Goal: Transaction & Acquisition: Book appointment/travel/reservation

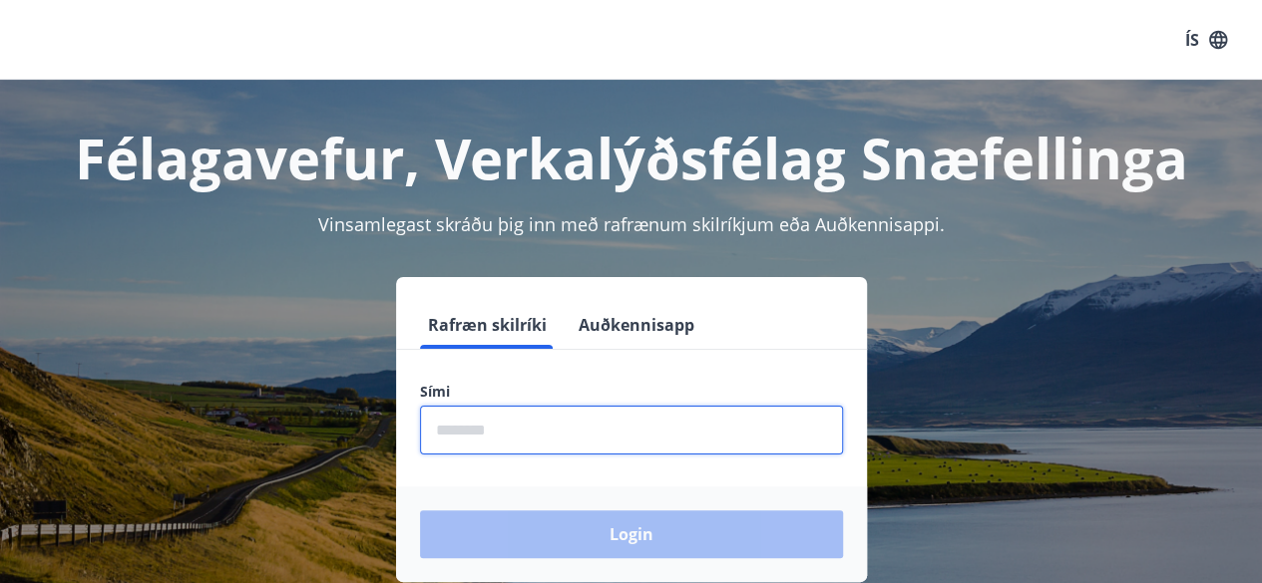
click at [636, 436] on input "phone" at bounding box center [631, 430] width 423 height 49
type input "********"
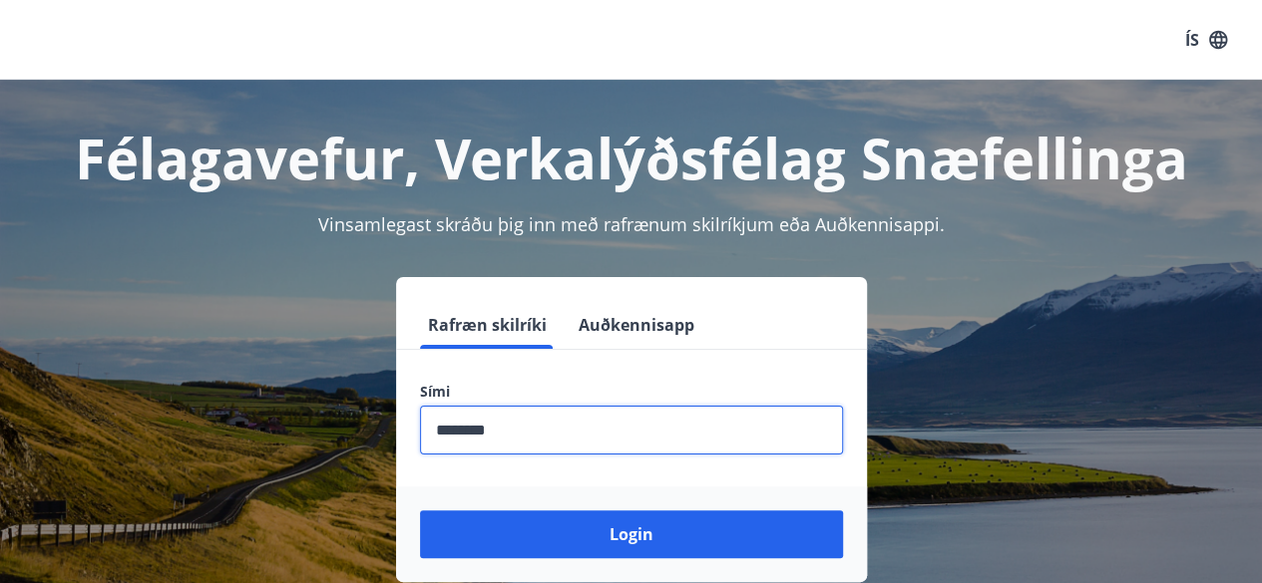
click at [420, 511] on button "Login" at bounding box center [631, 535] width 423 height 48
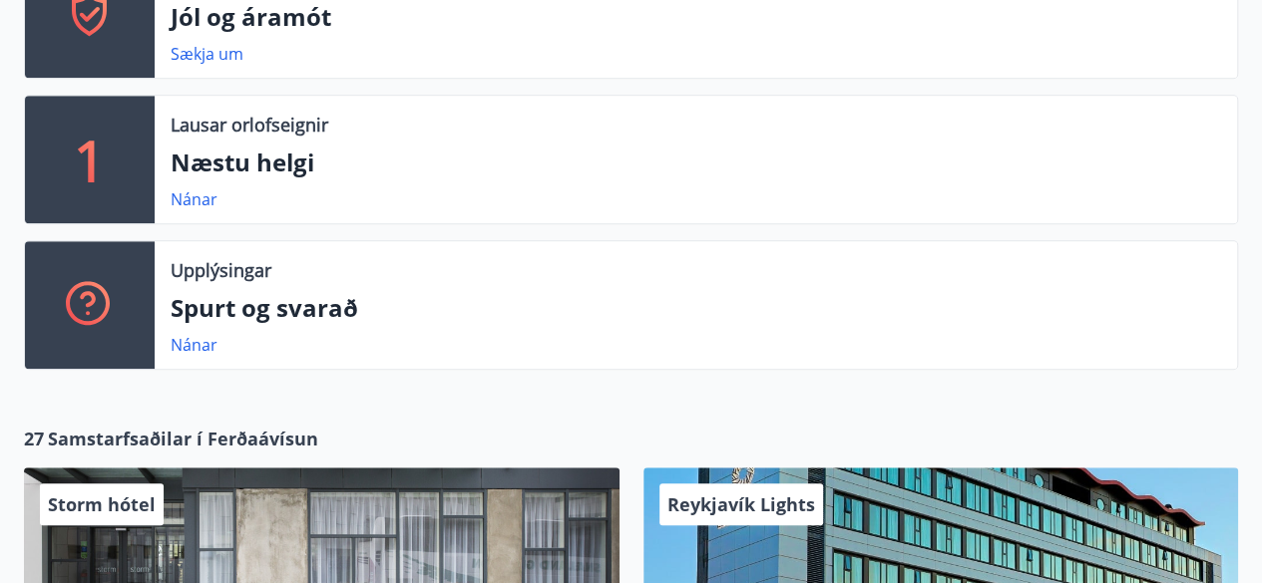
scroll to position [678, 0]
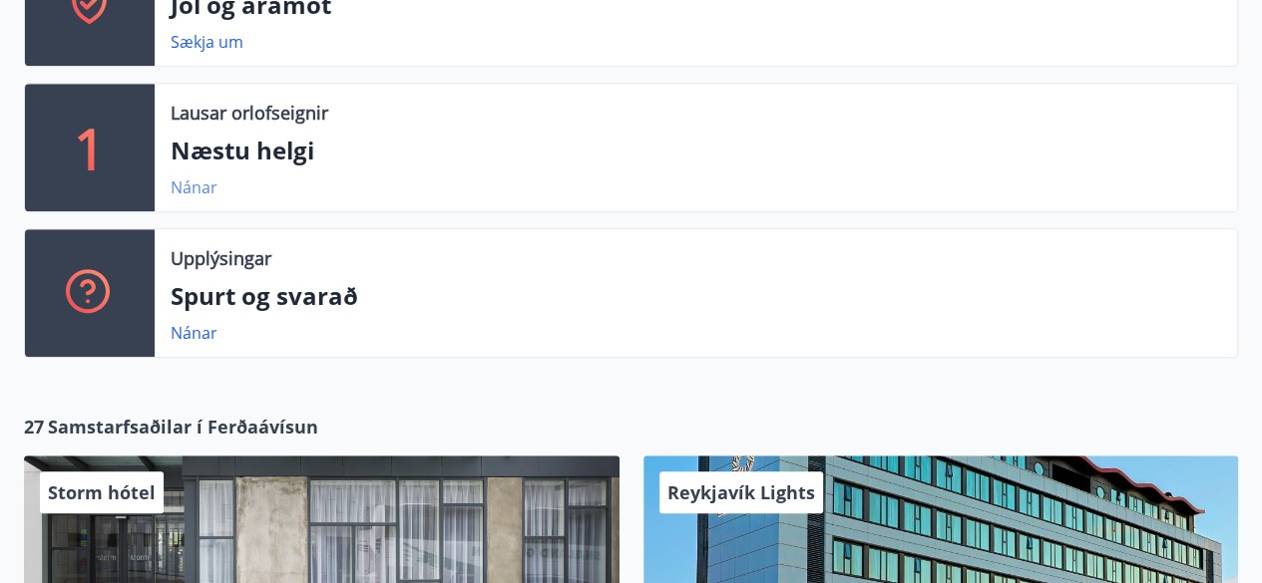
click at [187, 184] on link "Nánar" at bounding box center [194, 188] width 47 height 22
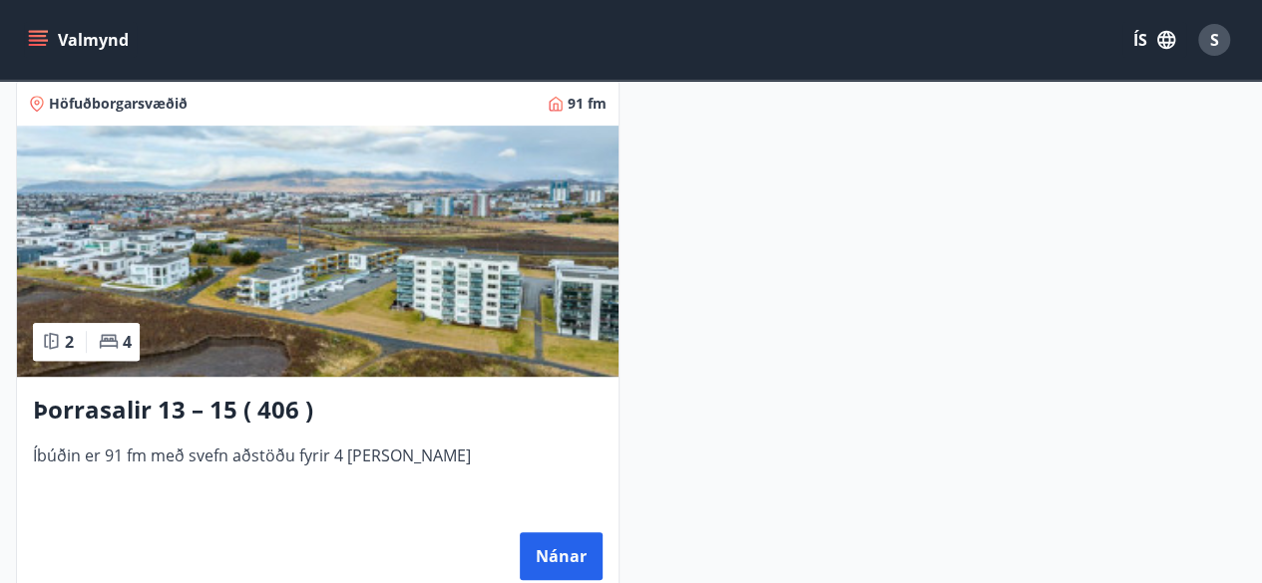
scroll to position [325, 0]
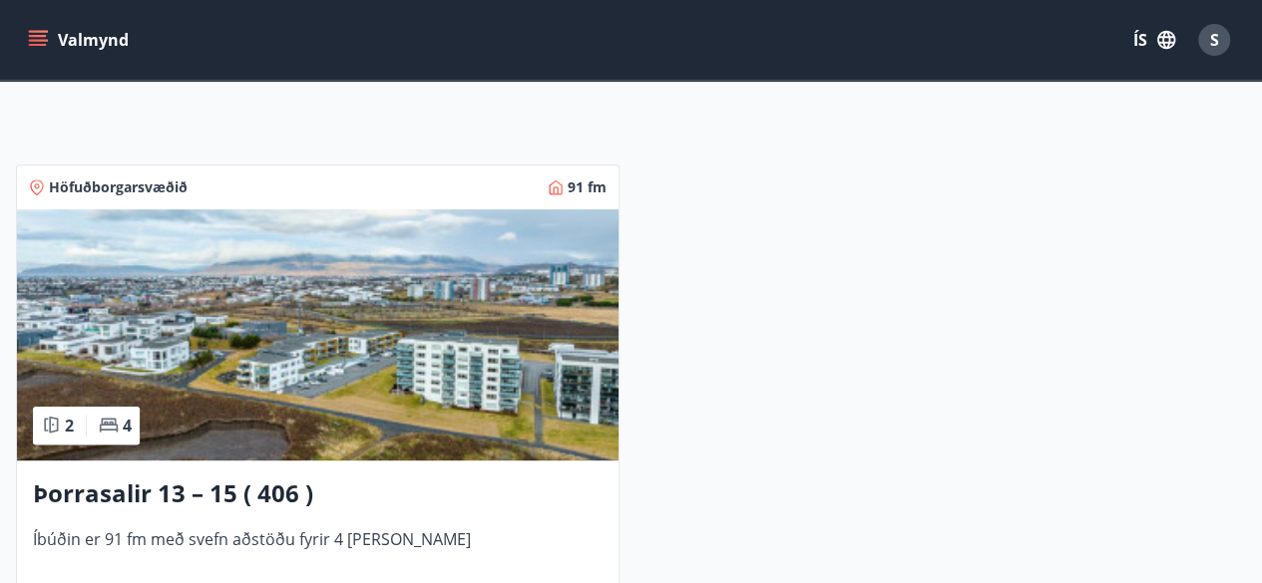
click at [566, 388] on img at bounding box center [317, 334] width 601 height 251
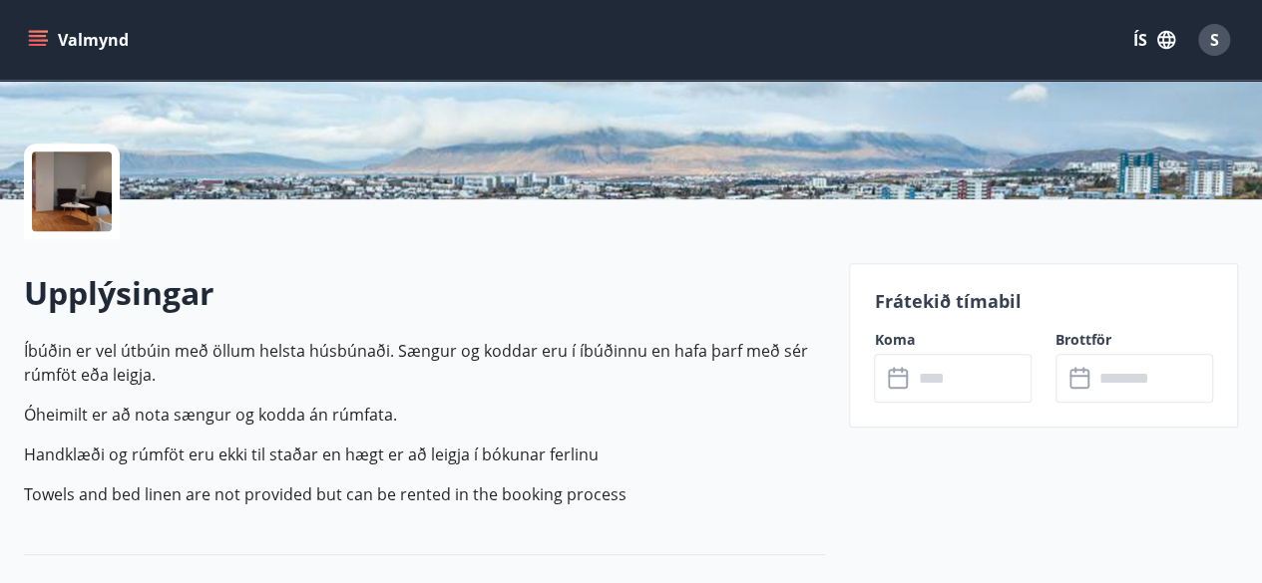
scroll to position [439, 0]
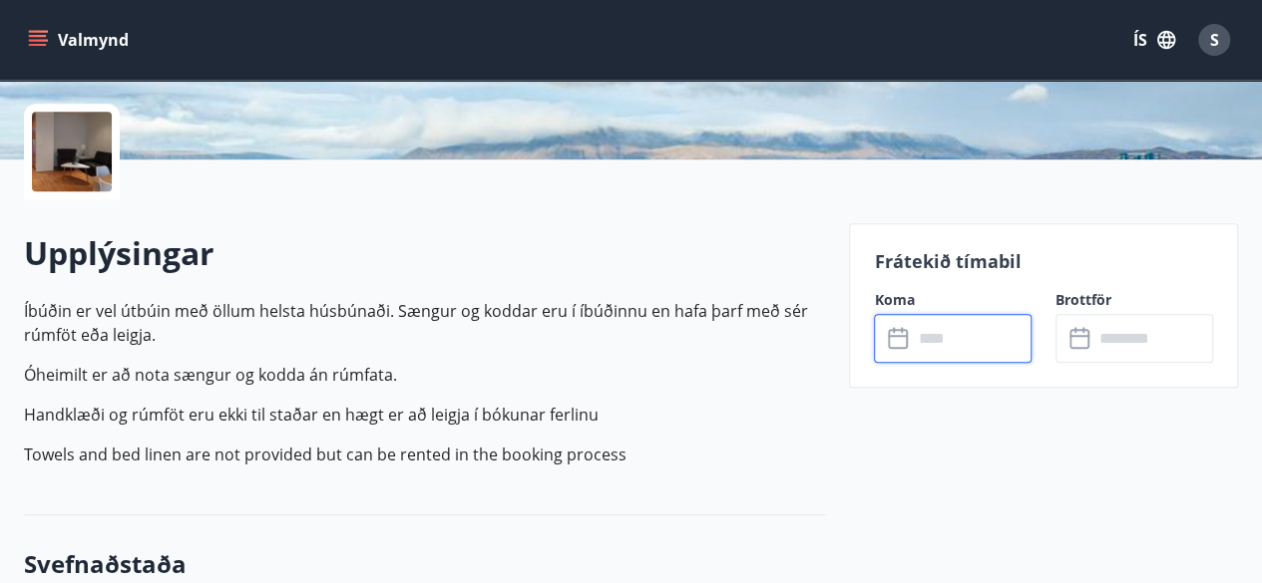
click at [957, 333] on input "text" at bounding box center [972, 338] width 120 height 49
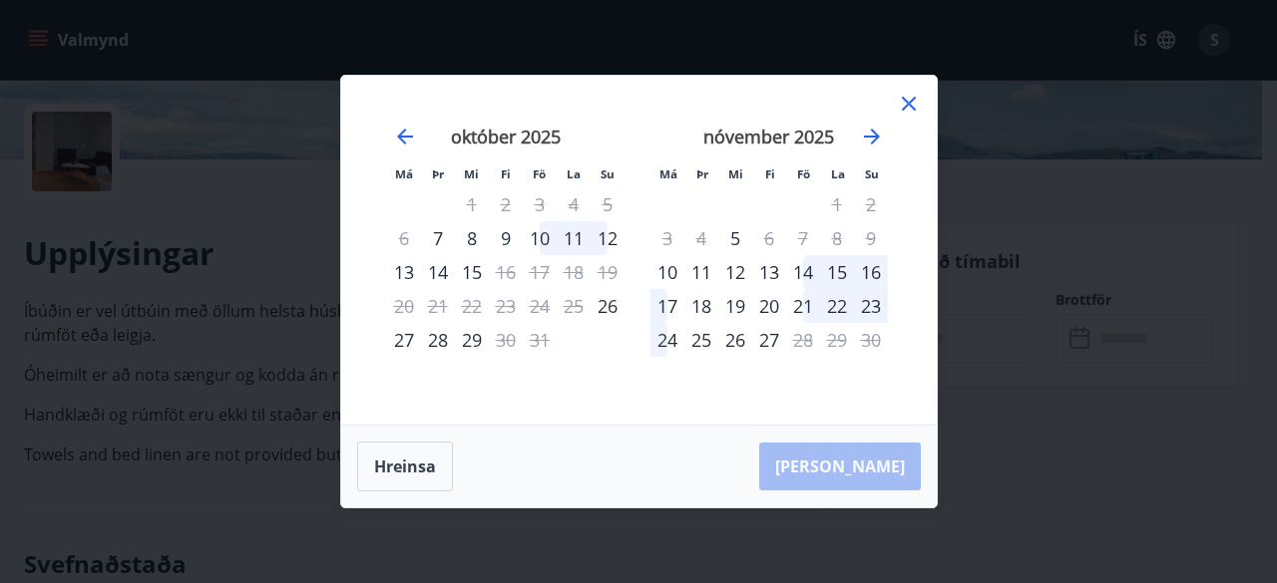
click at [449, 376] on div "[DATE] 1 2 3 4 5 6 7 8 9 10 11 12 13 14 15 16 17 18 19 20 21 22 23 24 25 26 27 …" at bounding box center [505, 263] width 263 height 327
click at [906, 95] on icon at bounding box center [909, 104] width 24 height 24
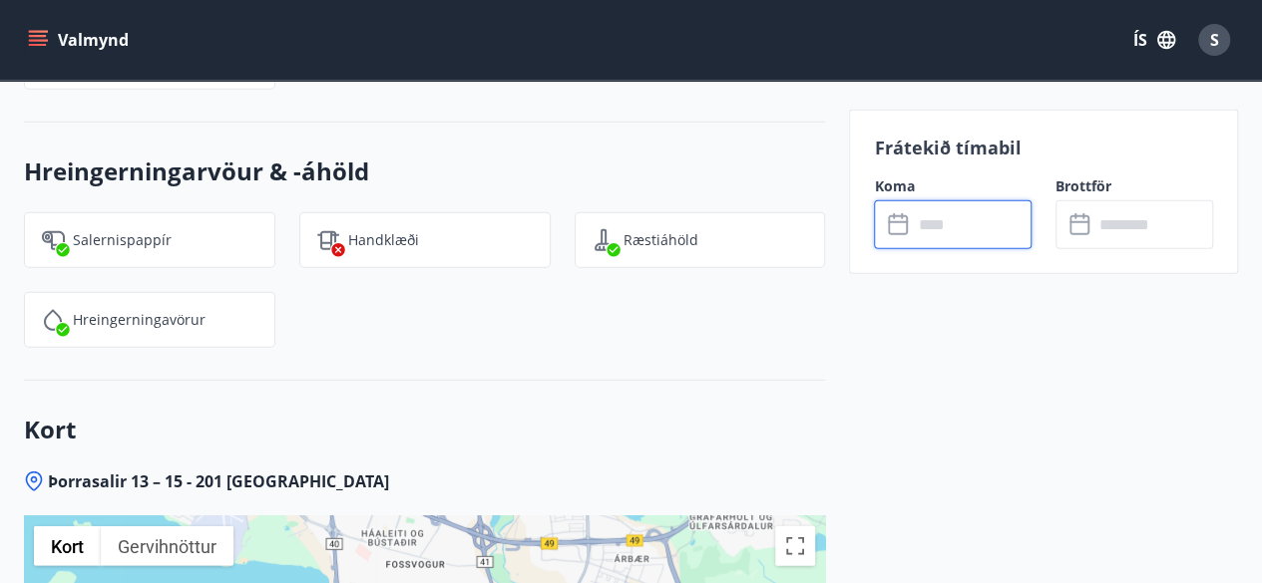
scroll to position [2553, 0]
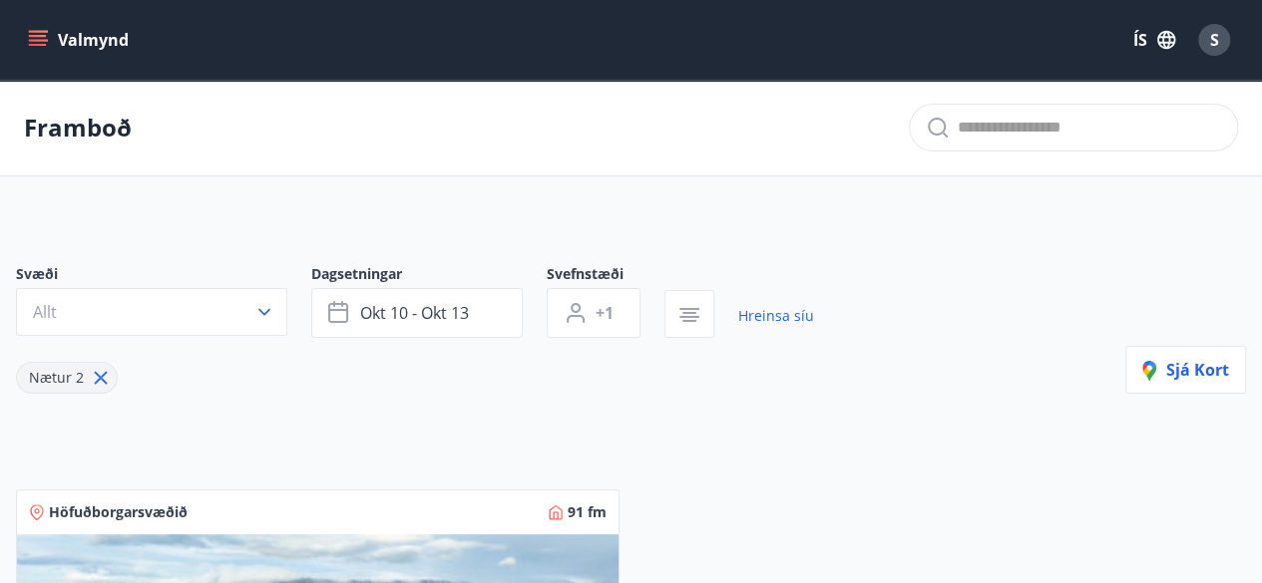
click at [34, 43] on icon "menu" at bounding box center [38, 40] width 20 height 20
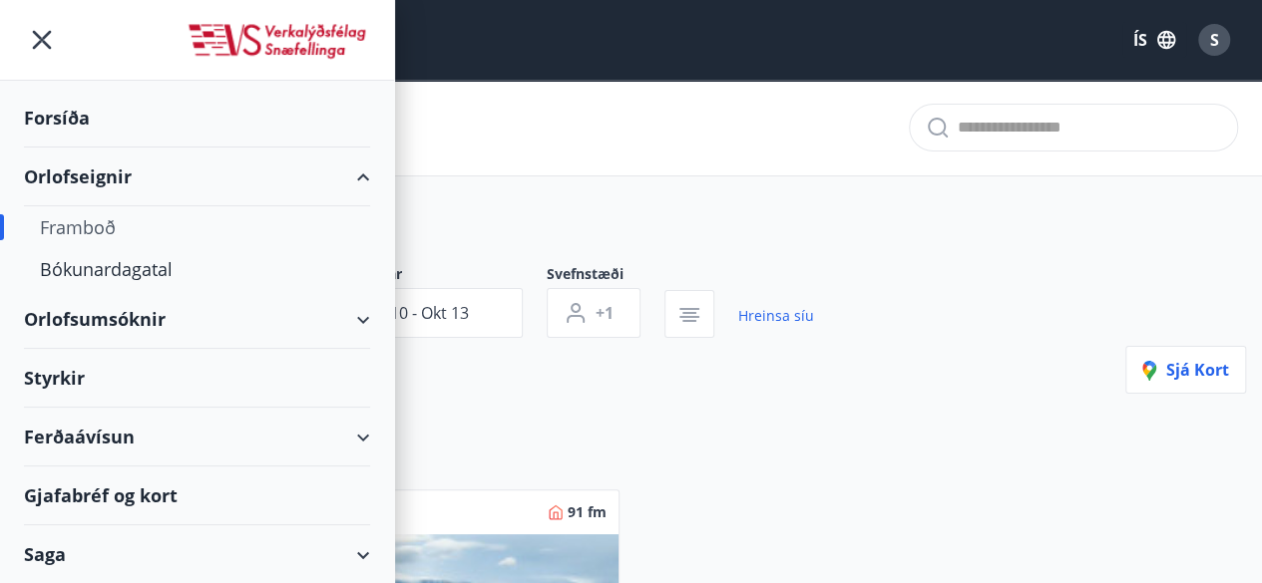
click at [150, 224] on div "Framboð" at bounding box center [197, 227] width 314 height 42
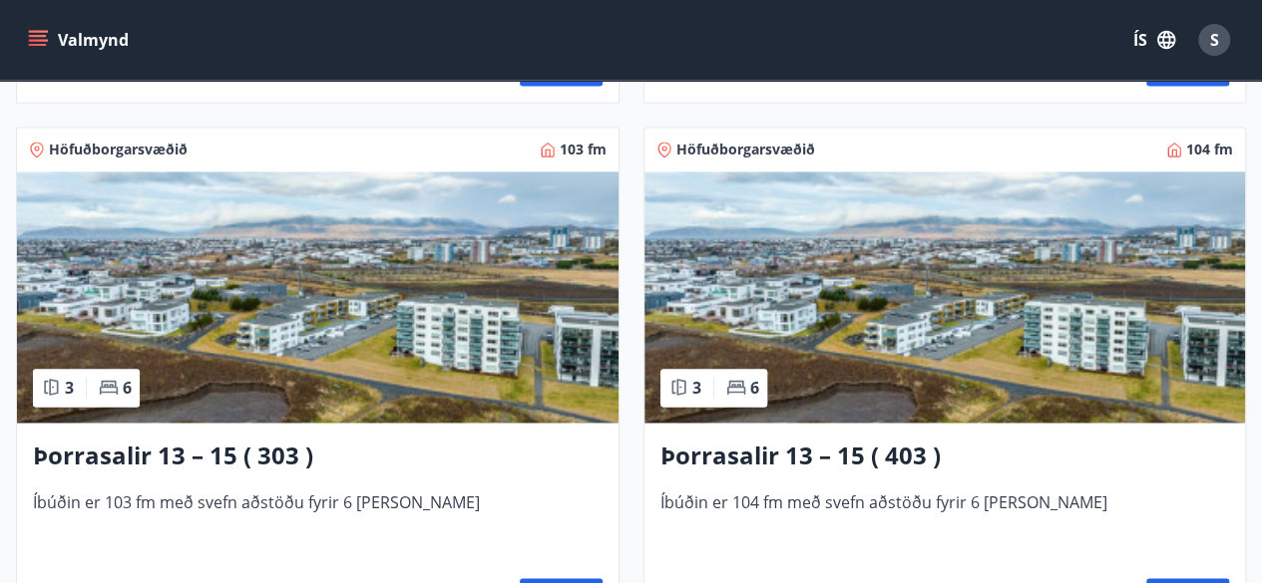
scroll to position [1476, 0]
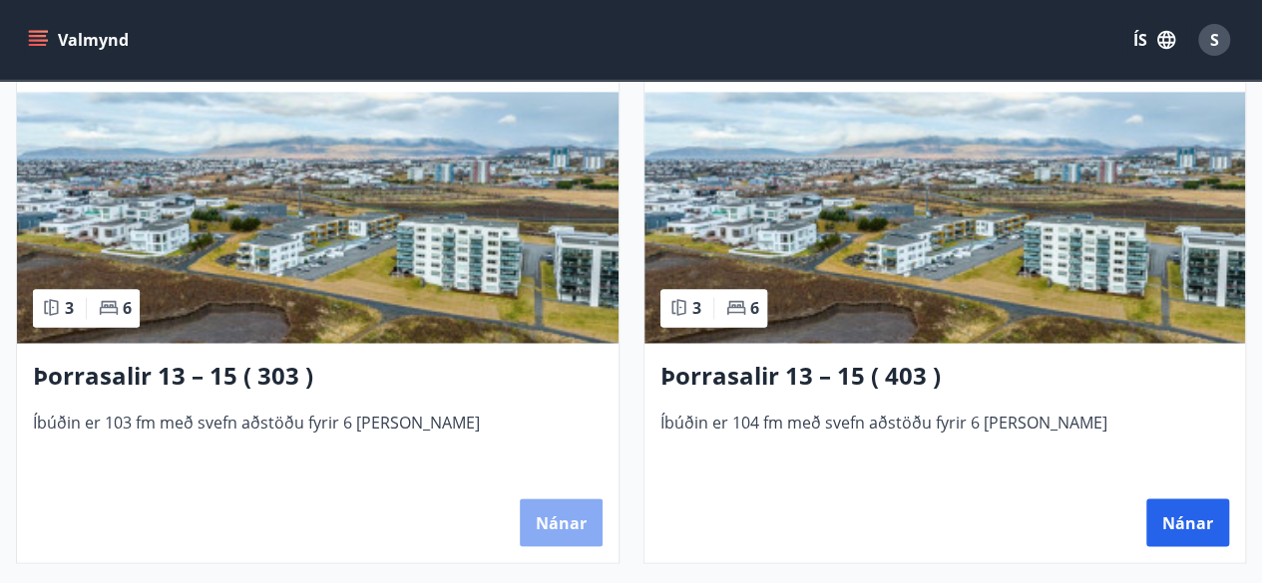
click at [554, 520] on button "Nánar" at bounding box center [561, 523] width 83 height 48
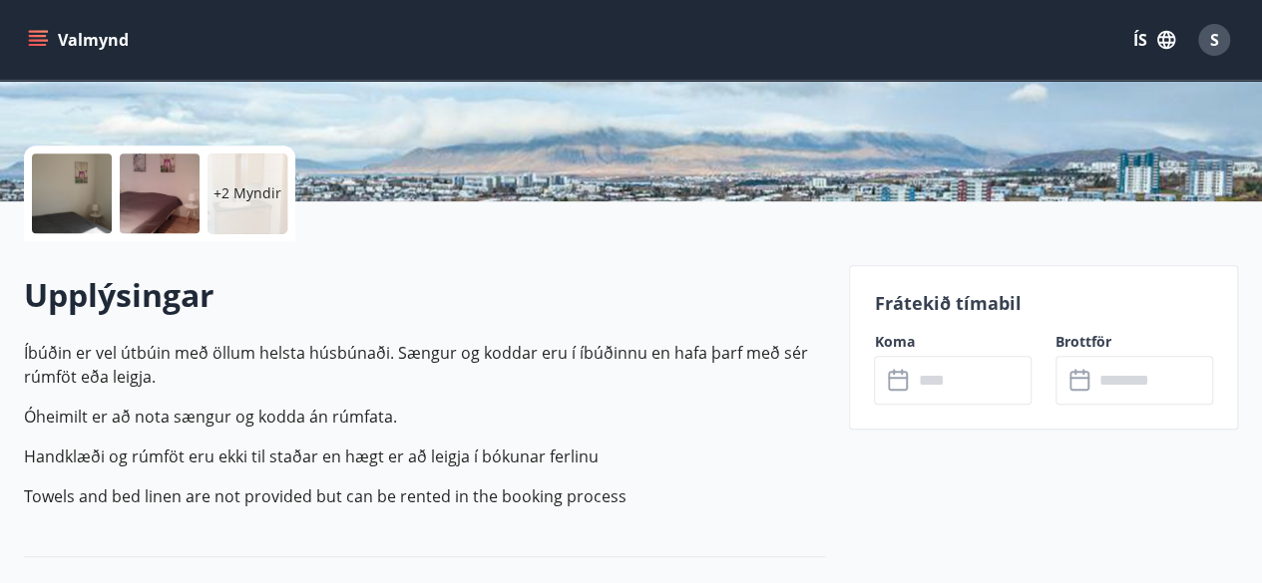
scroll to position [399, 0]
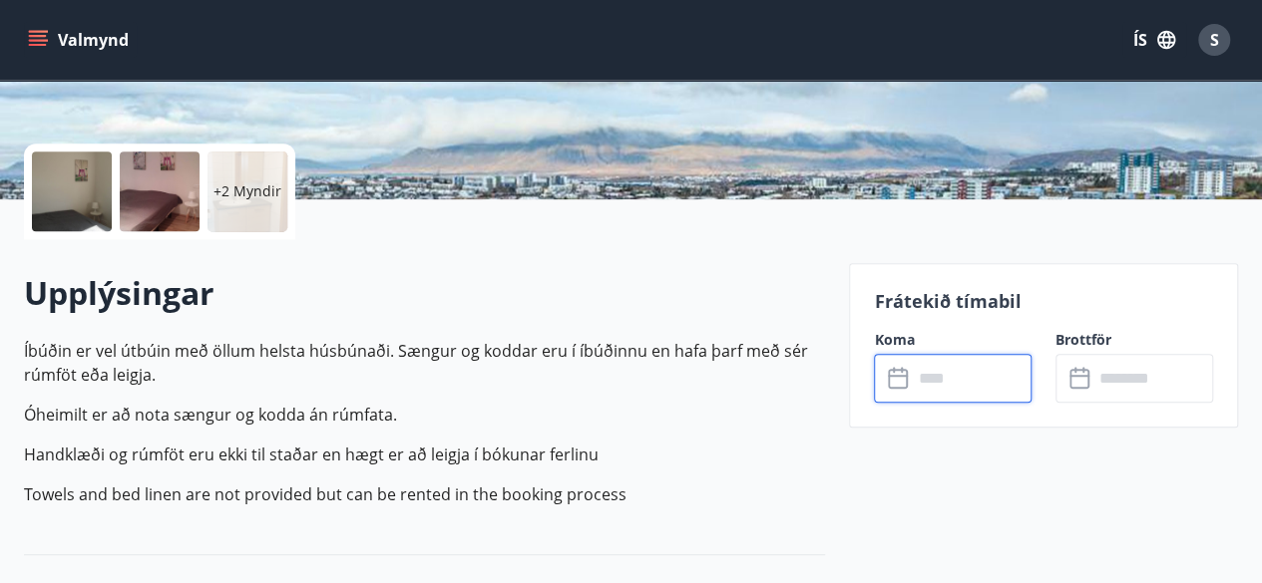
click at [985, 386] on input "text" at bounding box center [972, 378] width 120 height 49
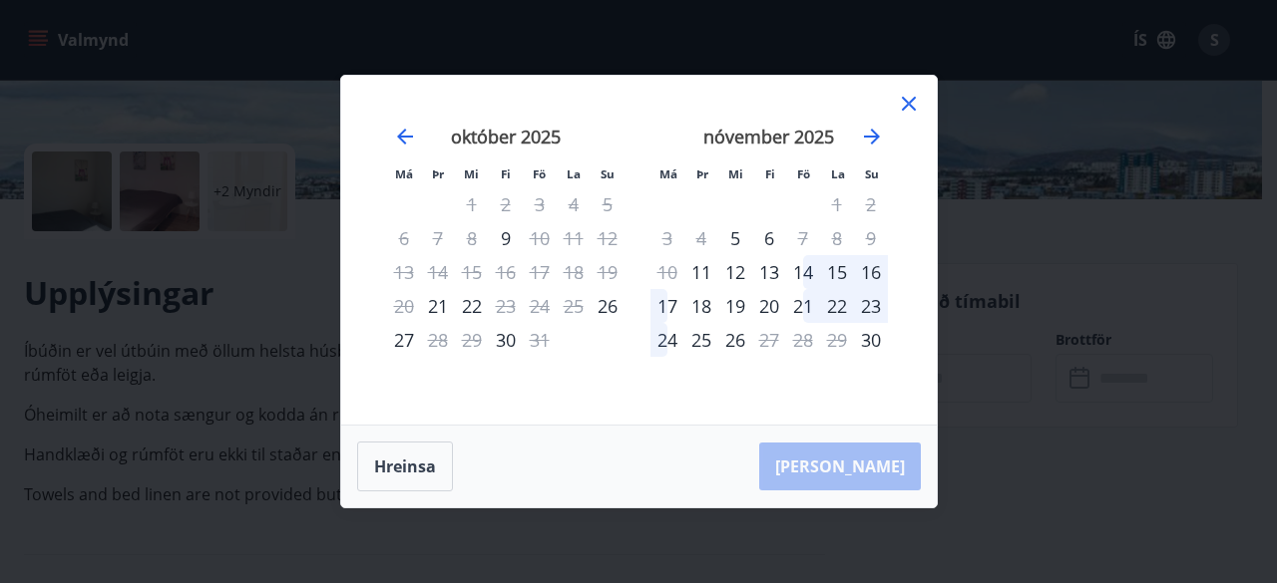
click at [909, 97] on icon at bounding box center [909, 104] width 24 height 24
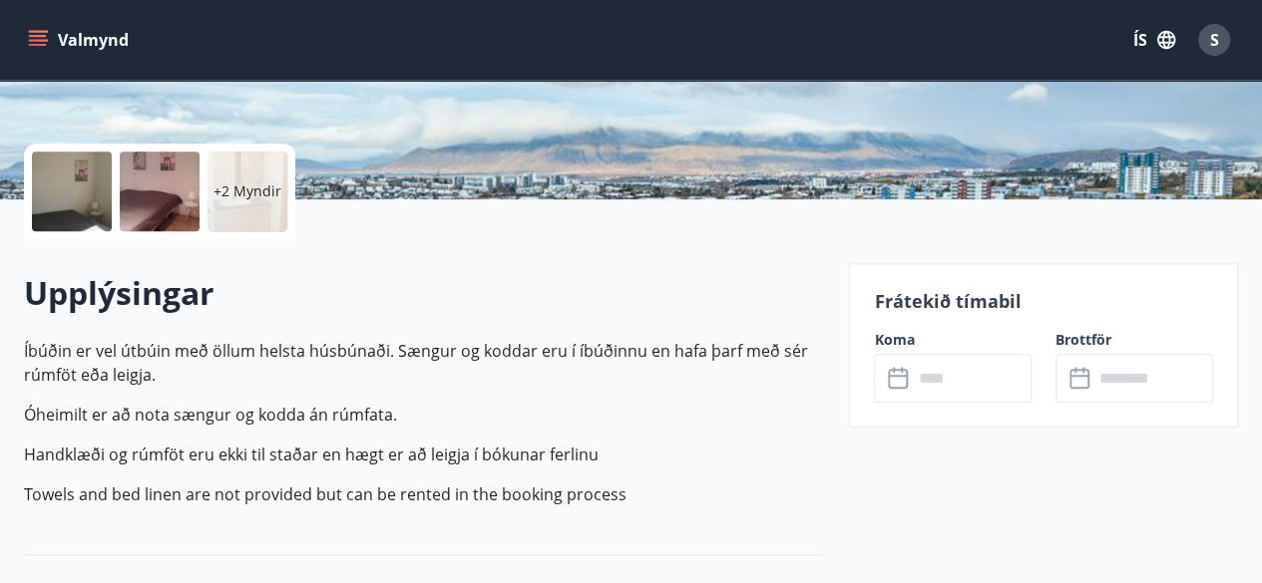
click at [32, 39] on icon "menu" at bounding box center [40, 40] width 22 height 2
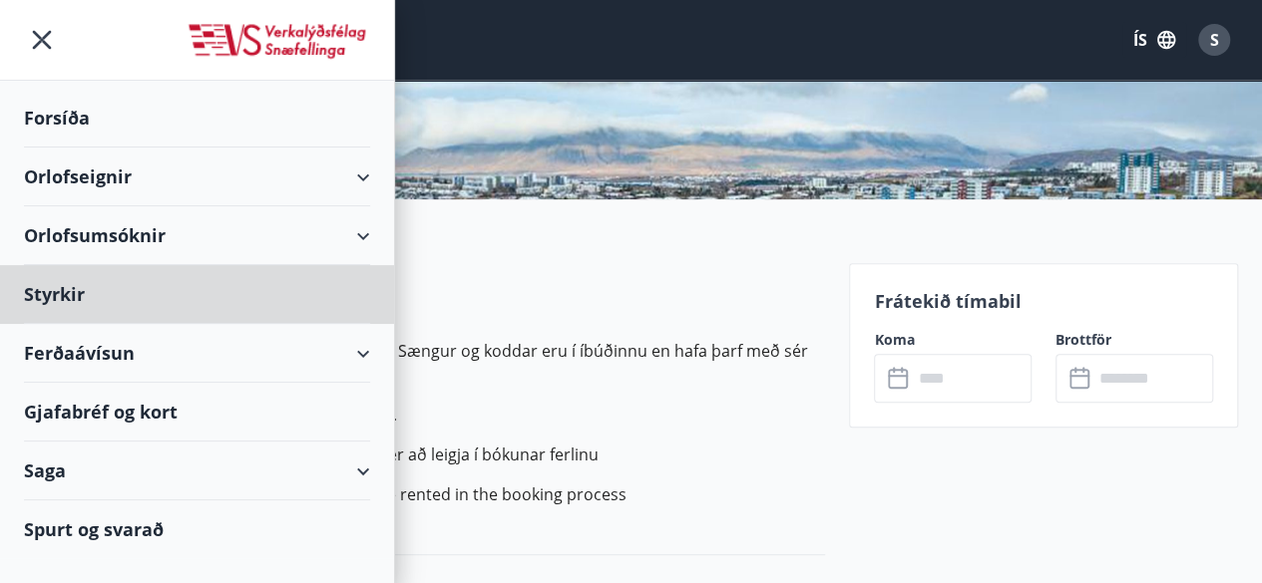
click at [88, 113] on div "Forsíða" at bounding box center [197, 118] width 346 height 59
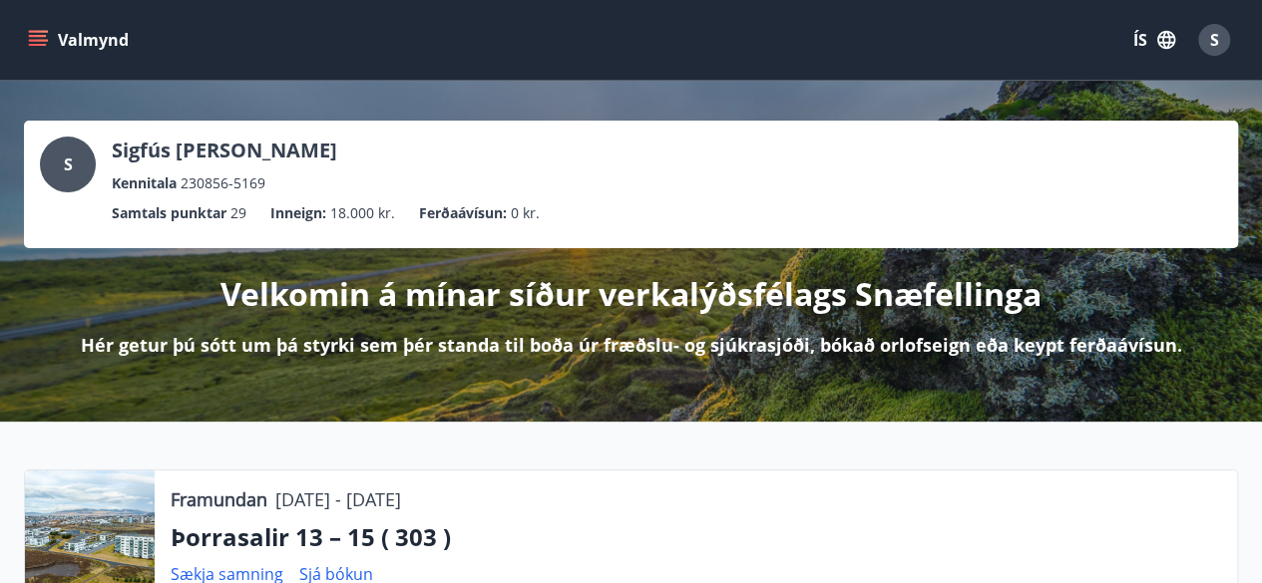
click at [34, 42] on icon "menu" at bounding box center [38, 40] width 20 height 20
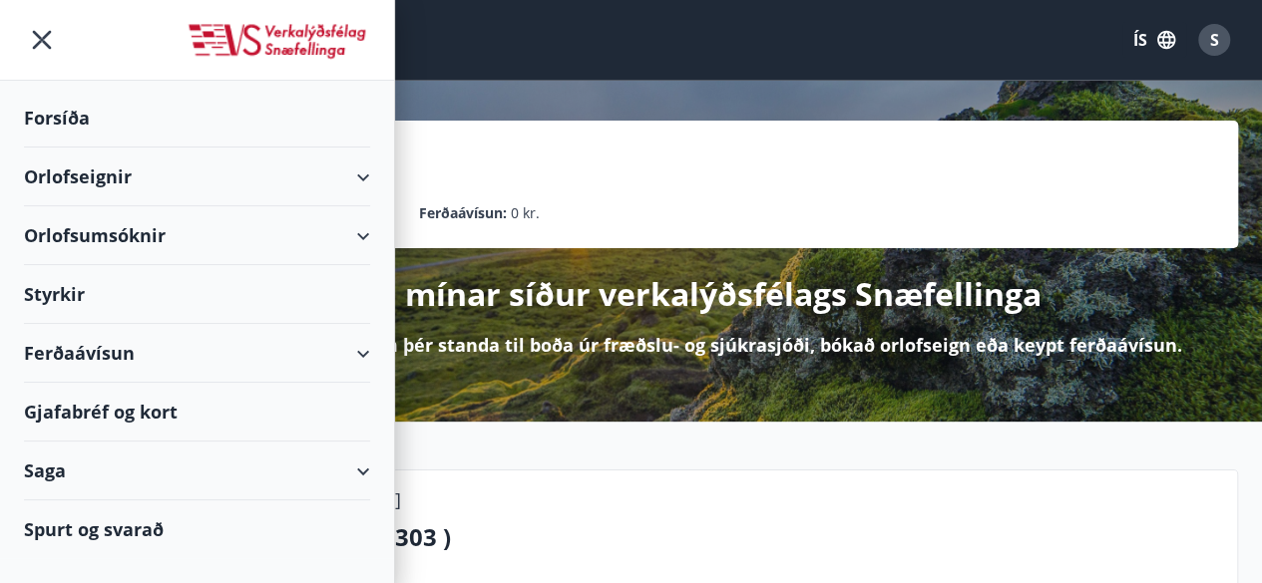
click at [298, 168] on div "Orlofseignir" at bounding box center [197, 177] width 346 height 59
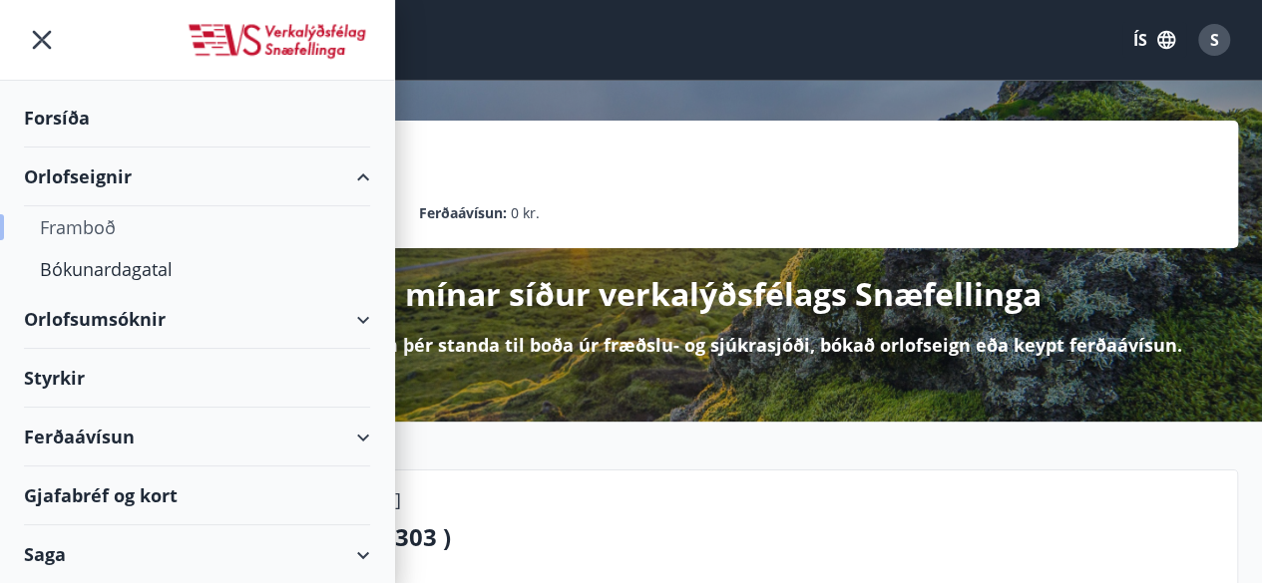
click at [301, 226] on div "Framboð" at bounding box center [197, 227] width 314 height 42
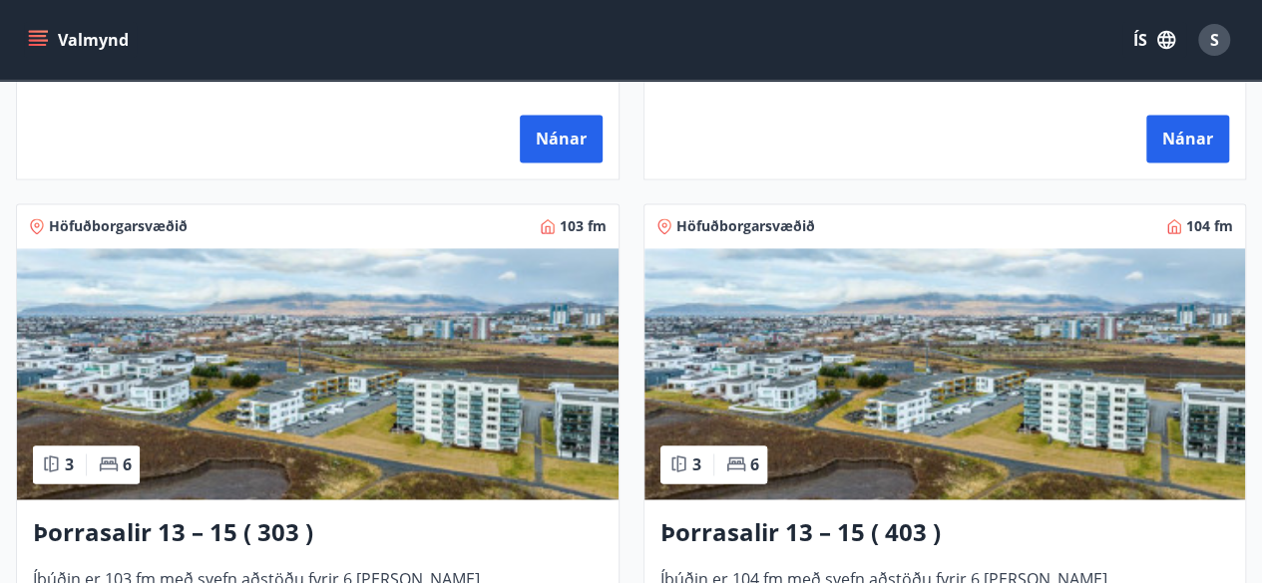
scroll to position [1516, 0]
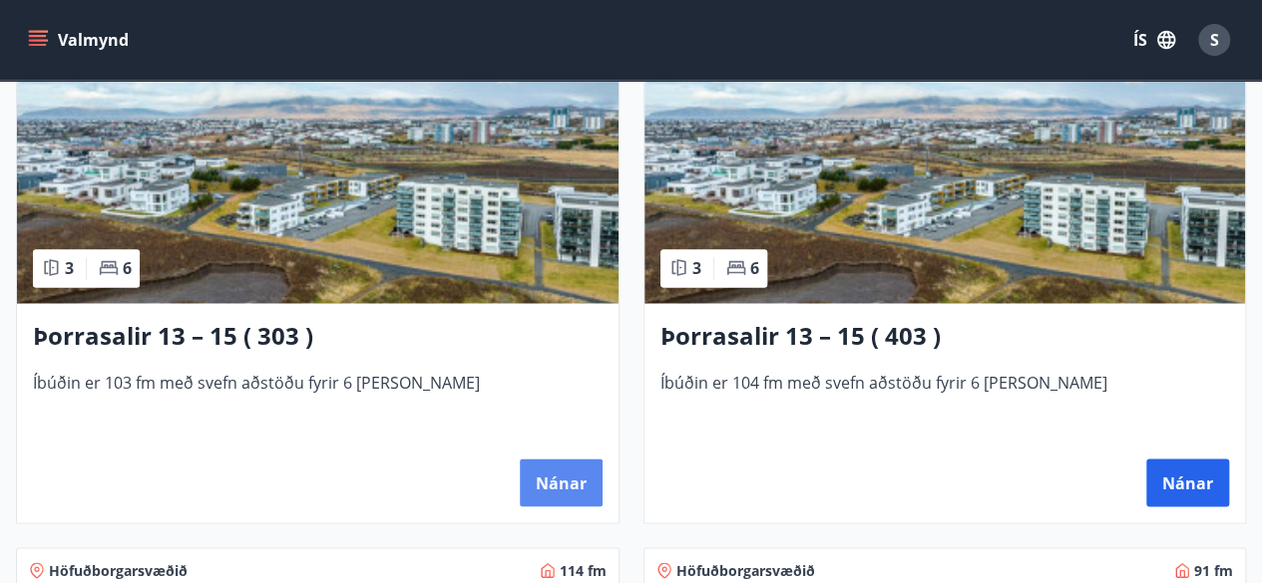
click at [558, 476] on button "Nánar" at bounding box center [561, 483] width 83 height 48
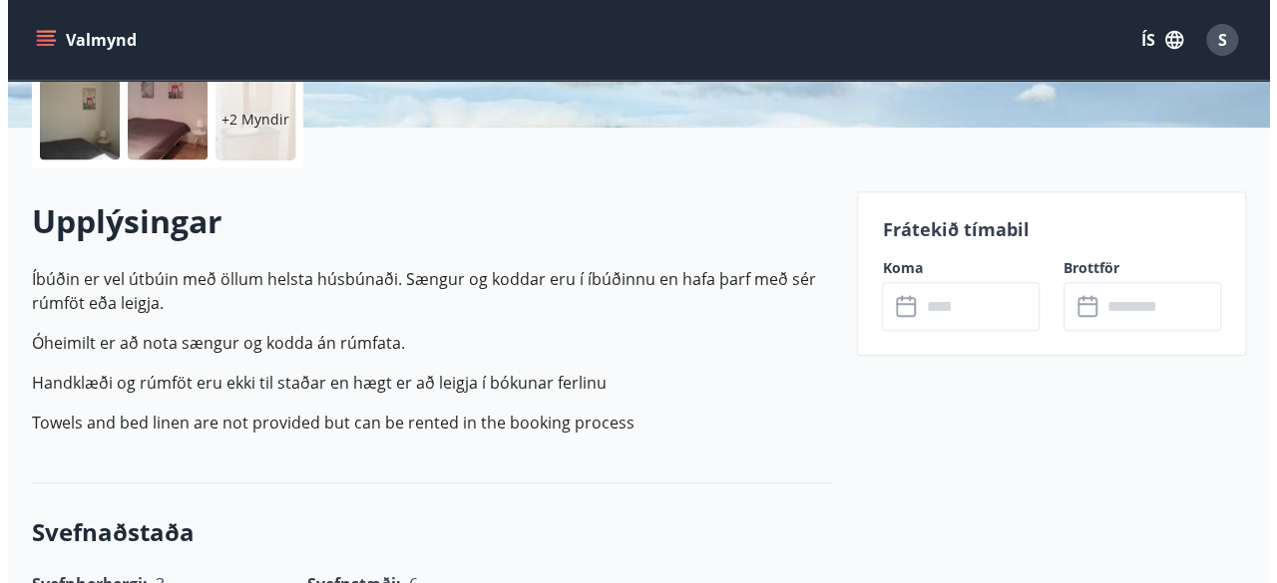
scroll to position [519, 0]
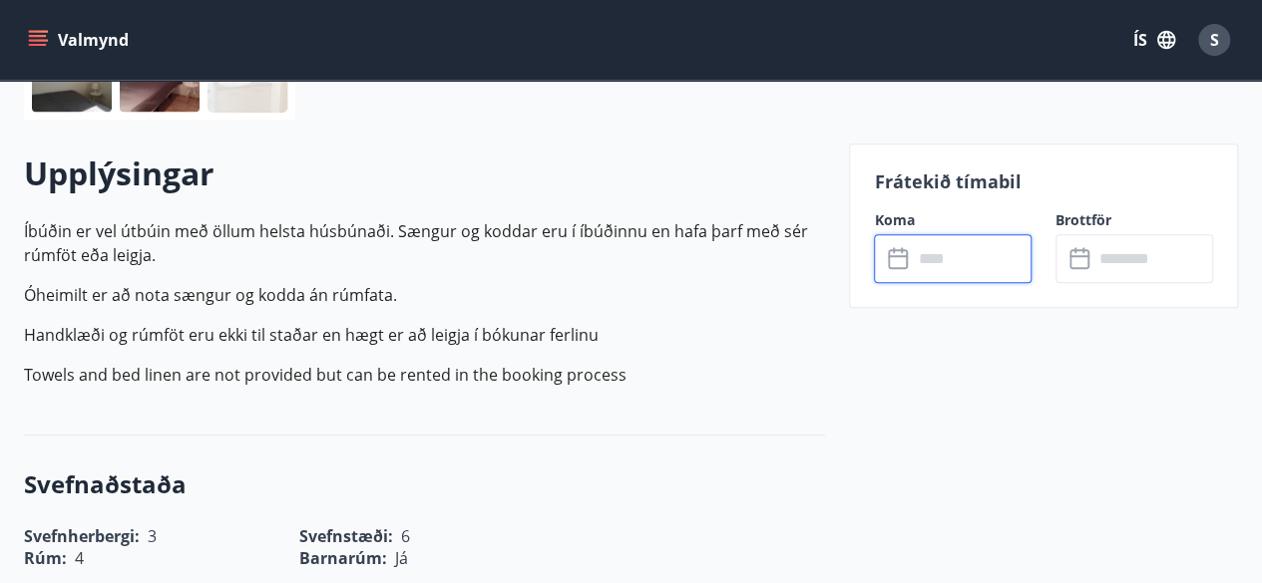
click at [992, 260] on input "text" at bounding box center [972, 258] width 120 height 49
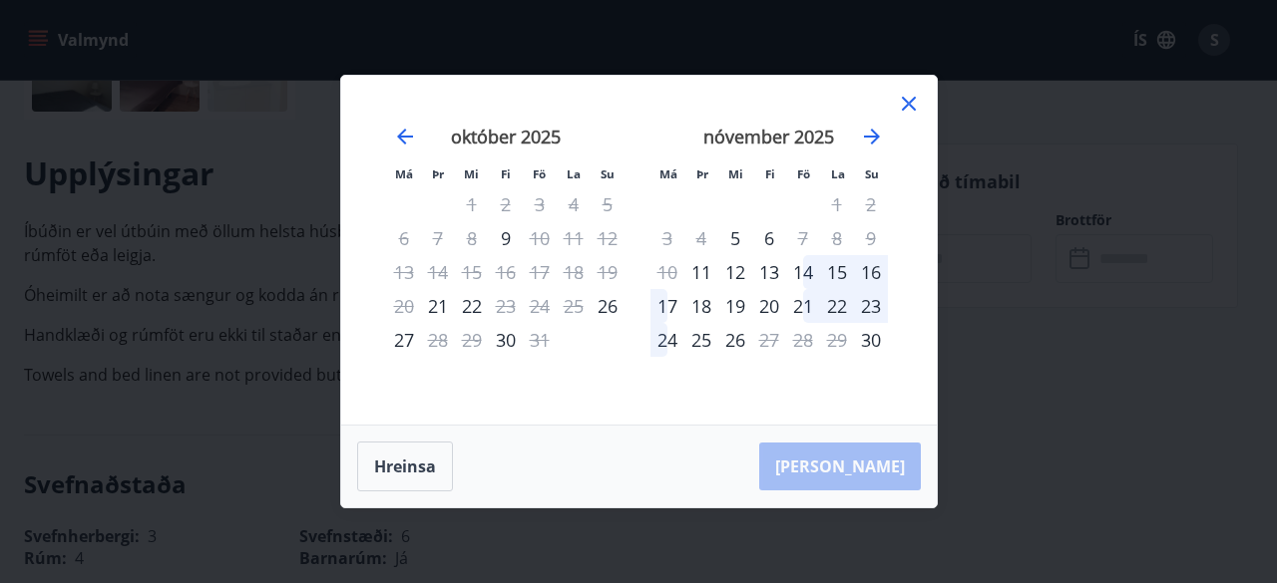
click at [1013, 270] on div "Má Þr Mi Fi Fö La Su Má Þr Mi Fi Fö La Su [DATE] 1 2 3 4 5 6 7 8 9 10 11 12 13 …" at bounding box center [638, 291] width 1277 height 583
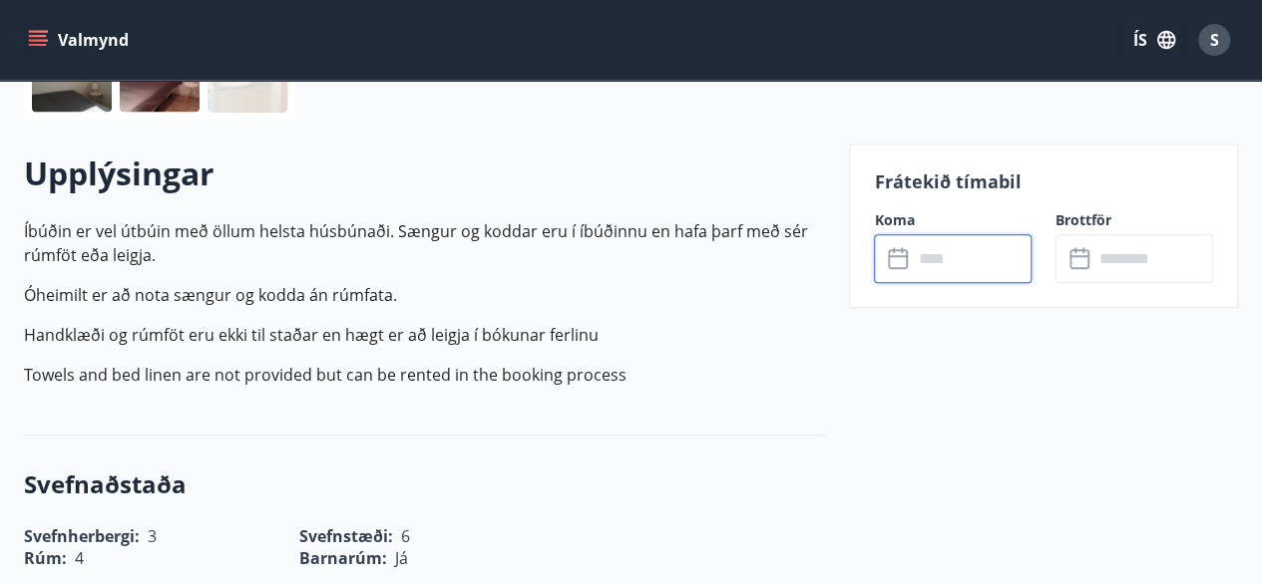
click at [951, 266] on input "text" at bounding box center [972, 258] width 120 height 49
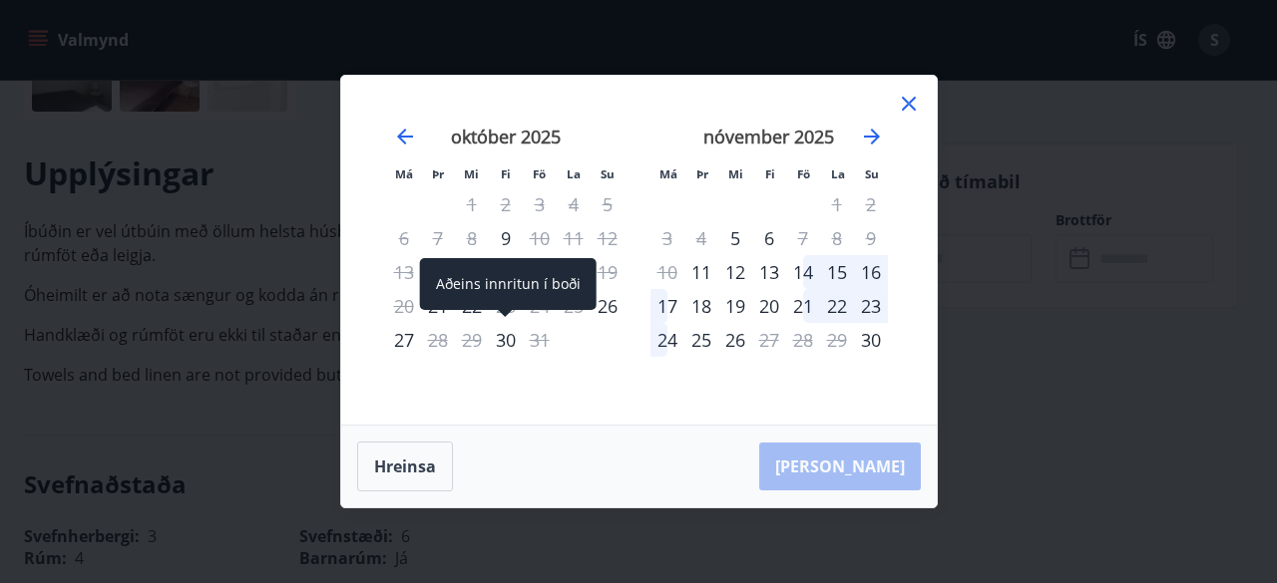
click at [500, 339] on div "30" at bounding box center [506, 340] width 34 height 34
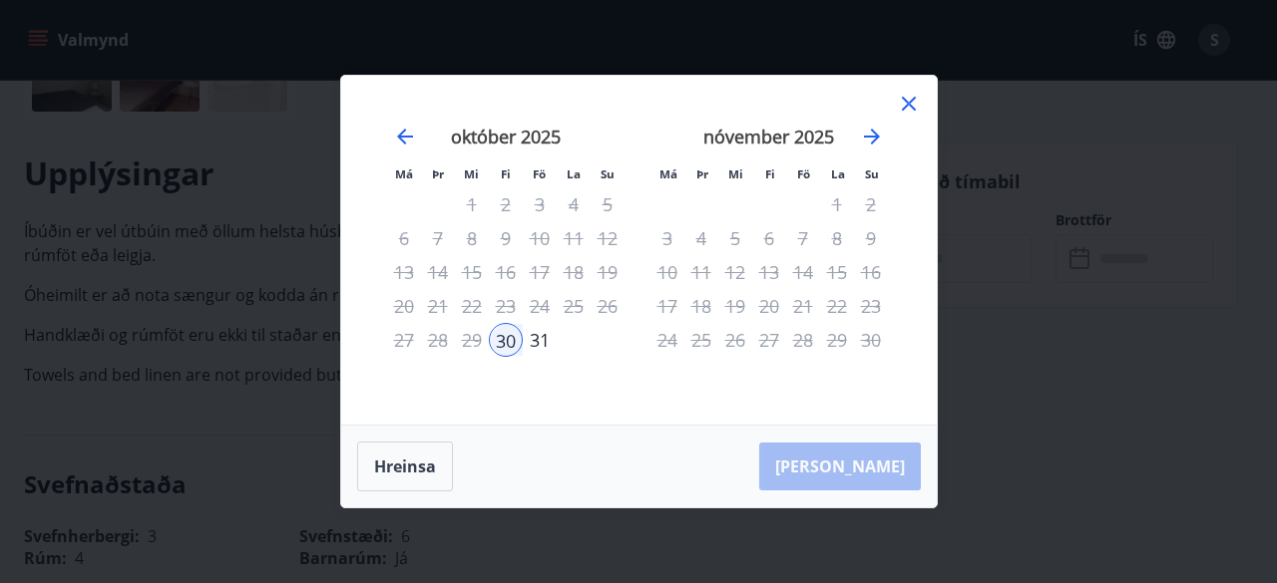
click at [856, 471] on div "[PERSON_NAME]" at bounding box center [638, 467] width 595 height 82
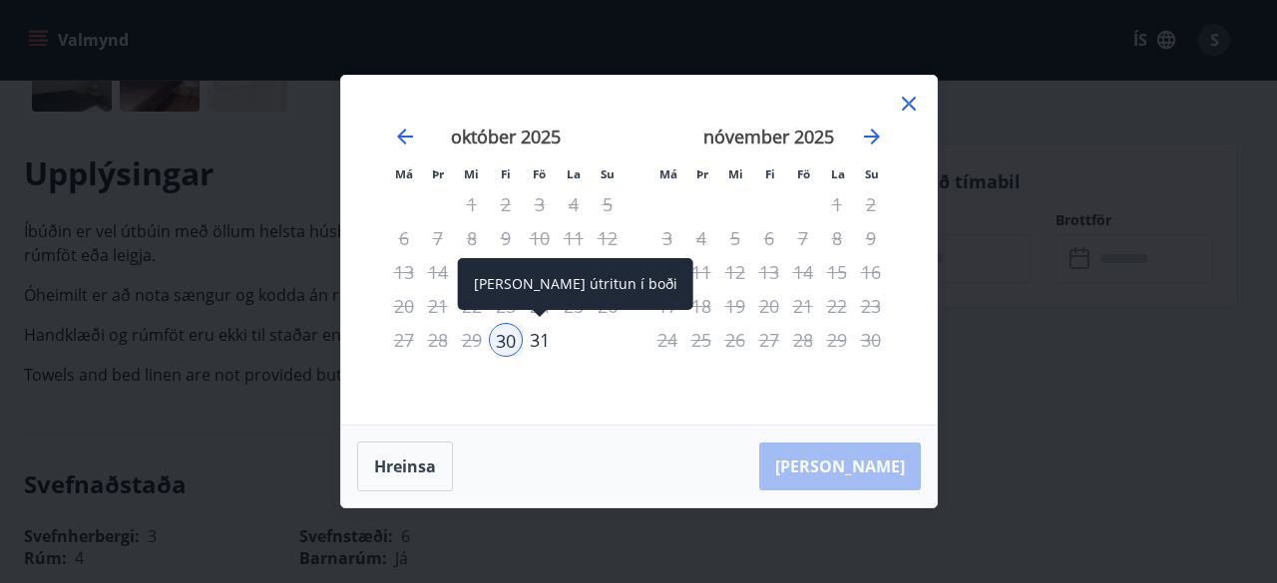
click at [541, 336] on div "31" at bounding box center [540, 340] width 34 height 34
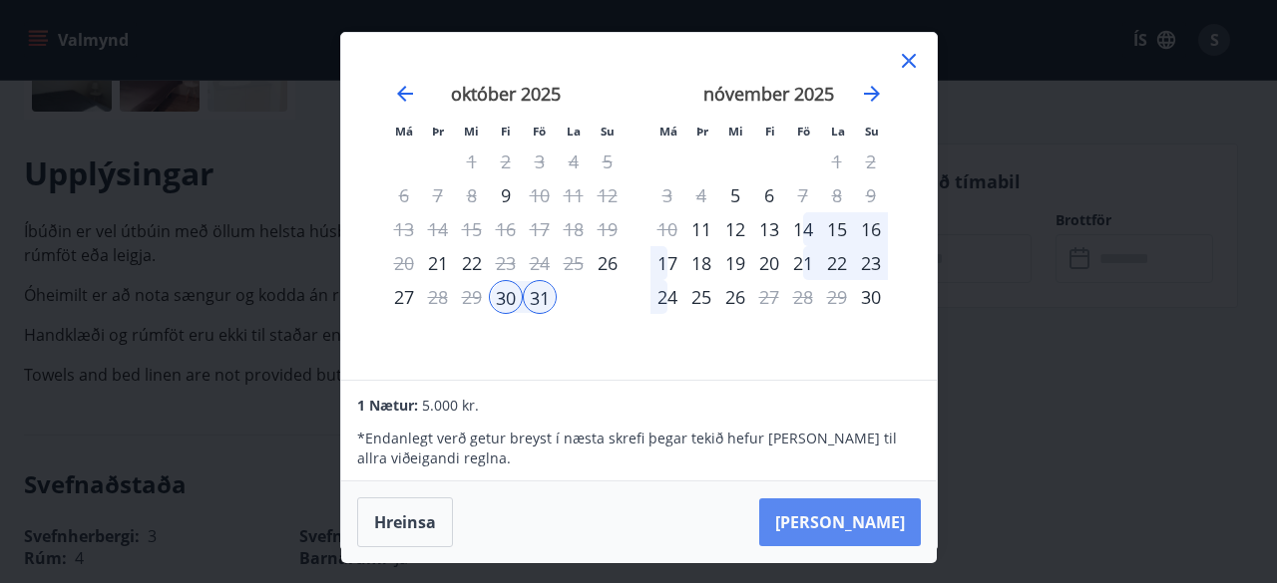
click at [880, 513] on button "[PERSON_NAME]" at bounding box center [840, 523] width 162 height 48
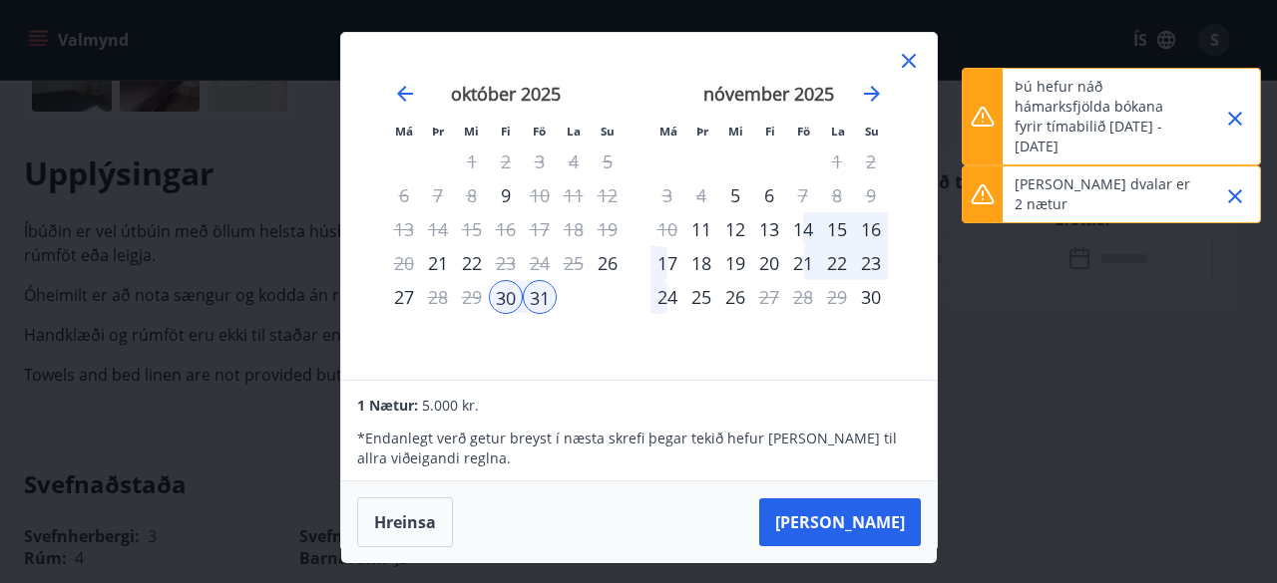
click at [1229, 198] on icon "Close" at bounding box center [1235, 196] width 24 height 24
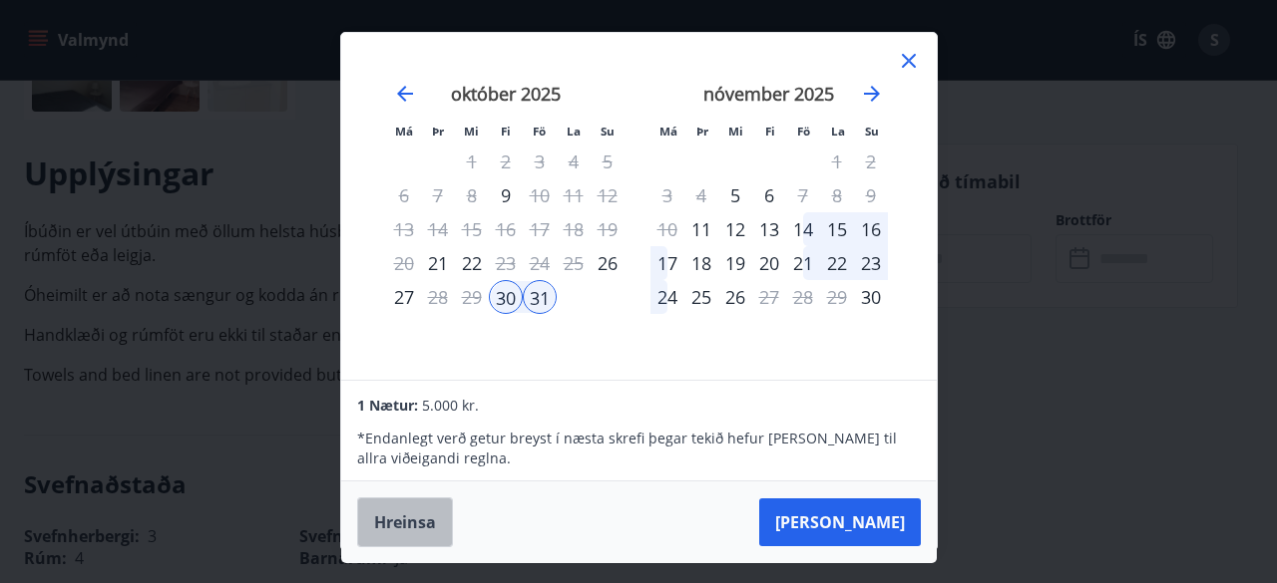
click at [411, 520] on button "Hreinsa" at bounding box center [405, 523] width 96 height 50
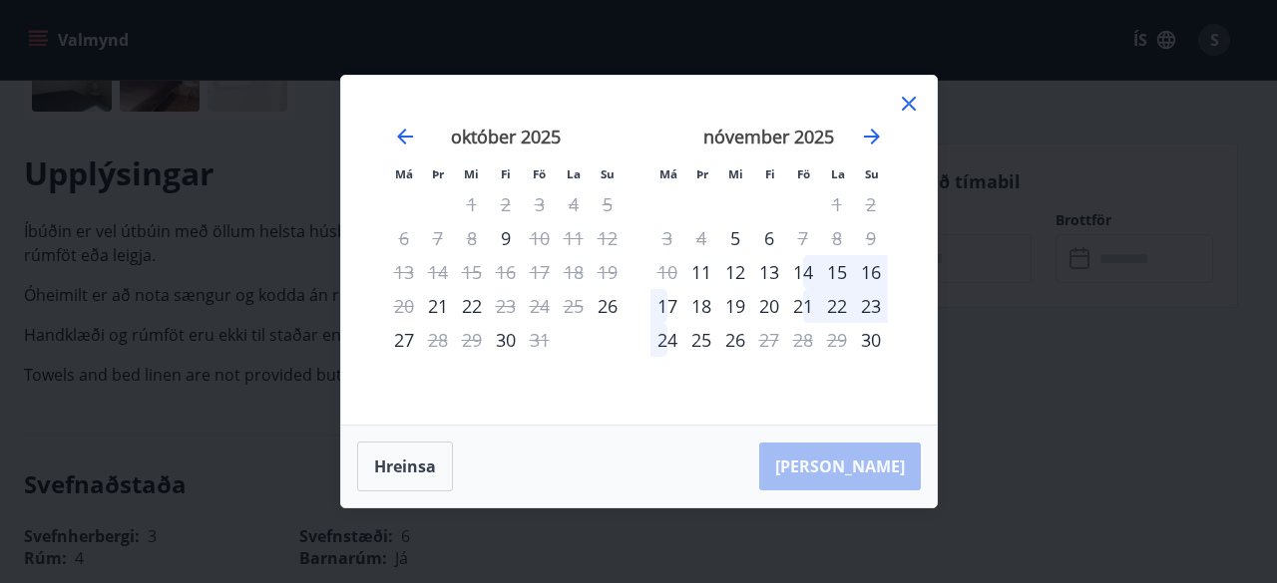
click at [904, 105] on icon at bounding box center [909, 104] width 24 height 24
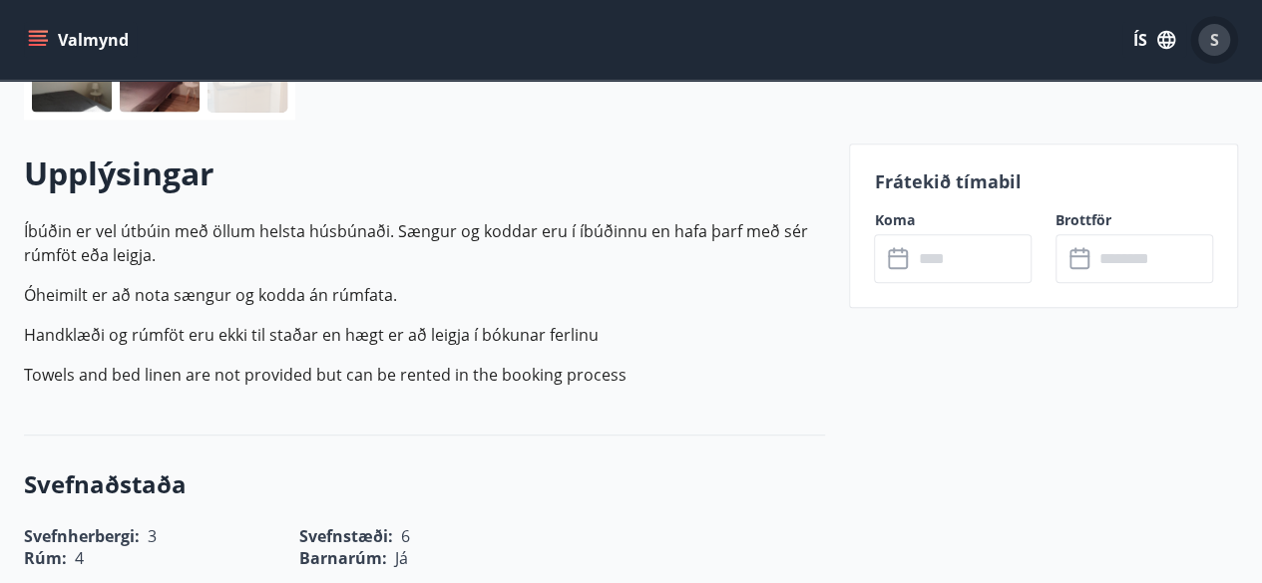
click at [1216, 43] on span "S" at bounding box center [1214, 40] width 9 height 22
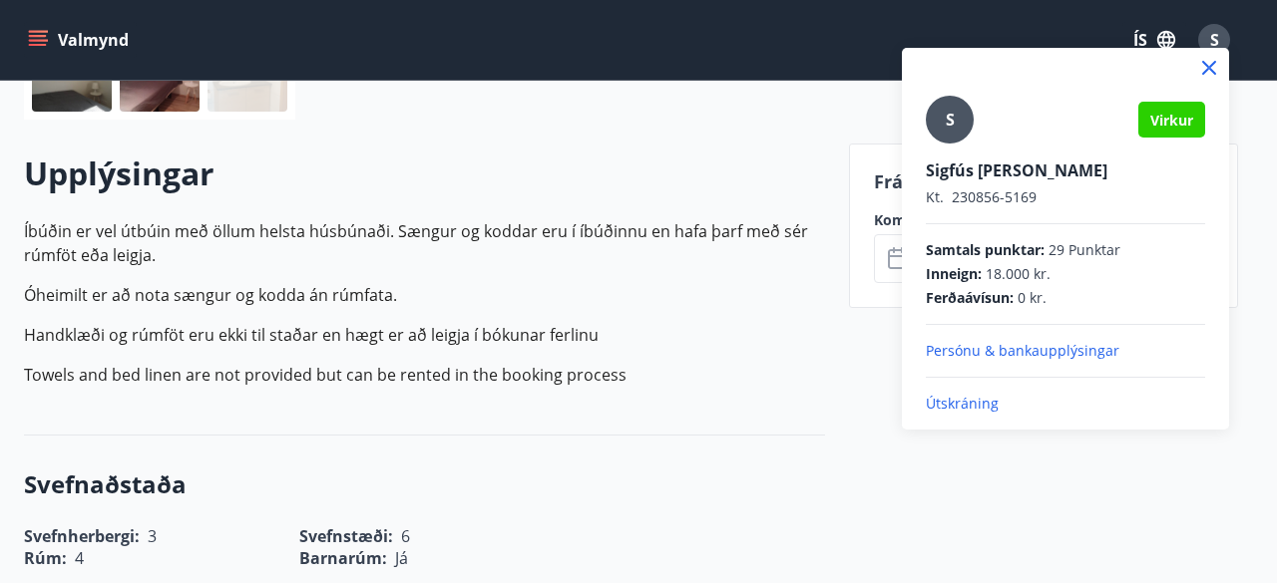
click at [957, 402] on p "Útskráning" at bounding box center [1064, 404] width 279 height 20
